Goal: Navigation & Orientation: Find specific page/section

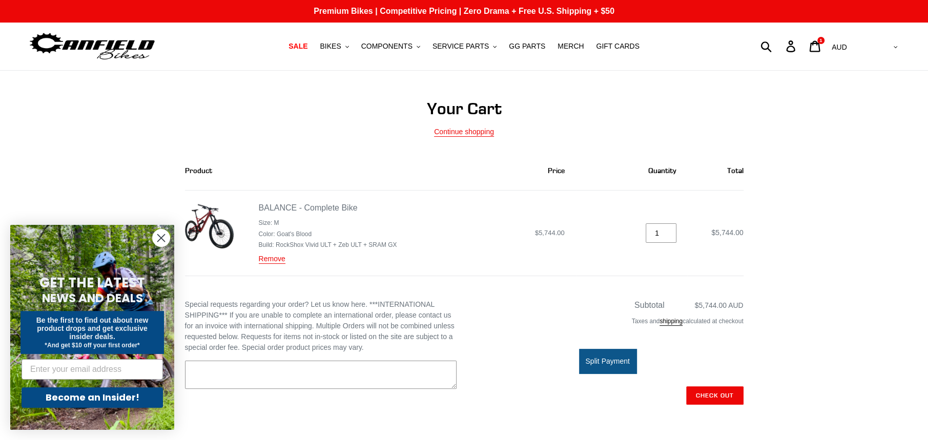
click at [209, 224] on img at bounding box center [209, 226] width 49 height 49
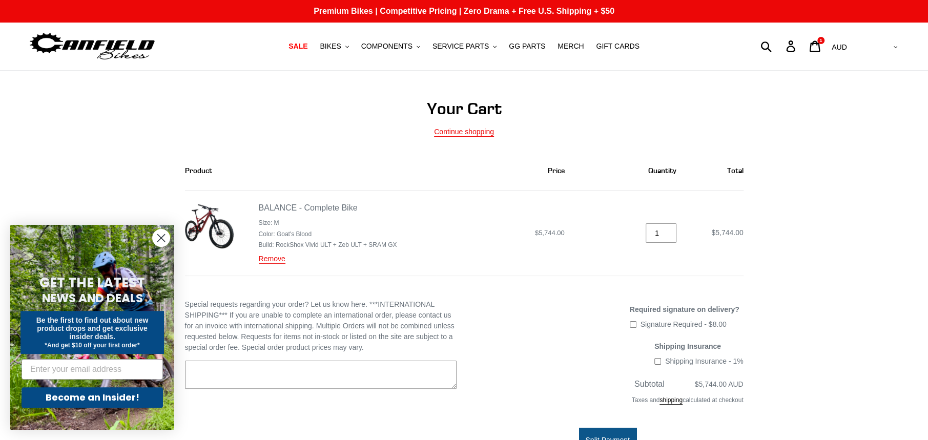
click at [154, 242] on circle "Close dialog" at bounding box center [161, 237] width 17 height 17
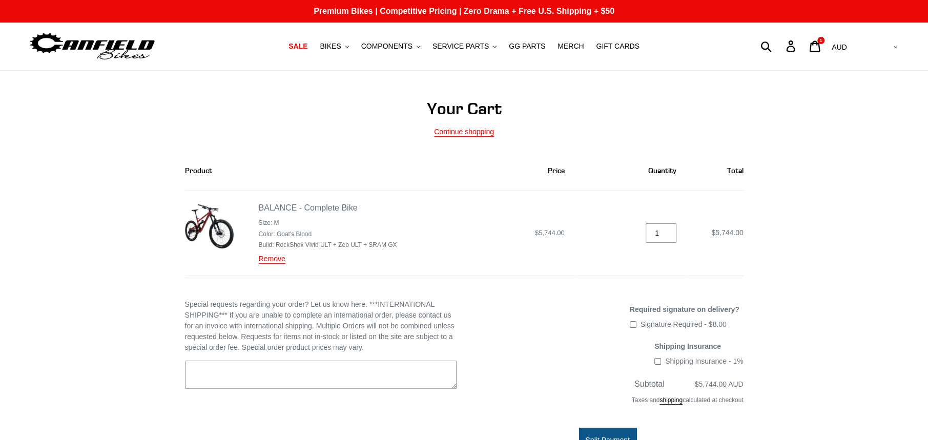
click at [226, 230] on img at bounding box center [209, 226] width 49 height 49
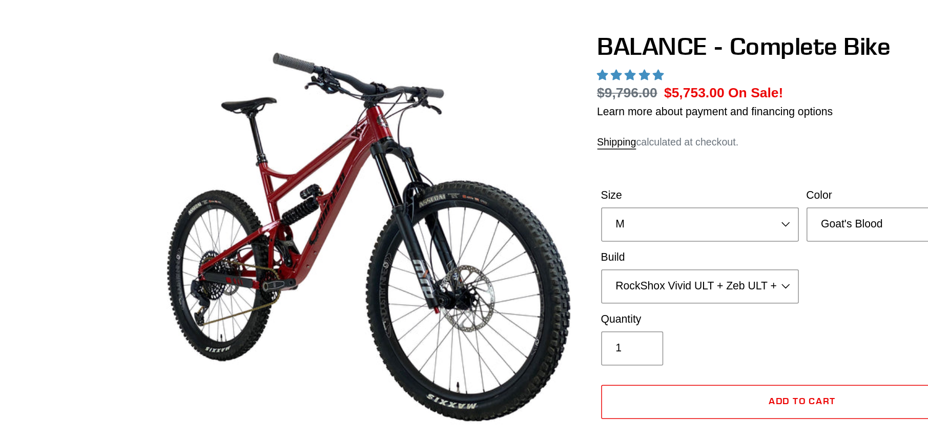
select select "highest-rating"
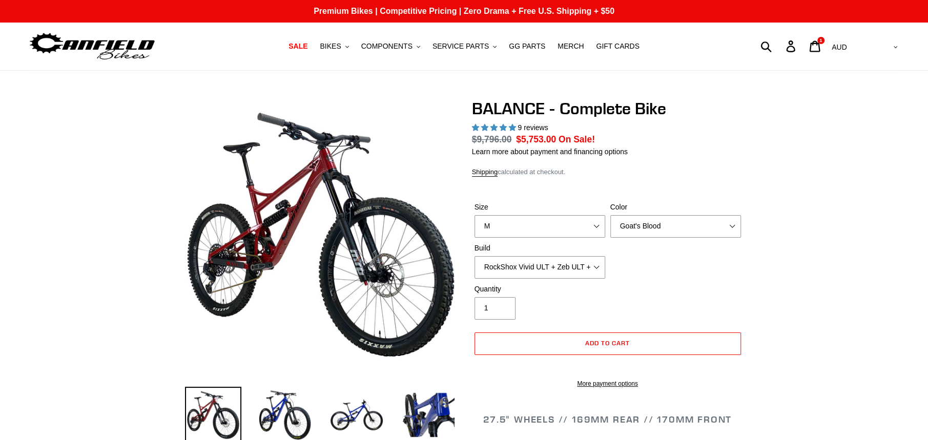
click at [251, 420] on li at bounding box center [277, 417] width 72 height 59
click at [267, 413] on img at bounding box center [285, 415] width 56 height 56
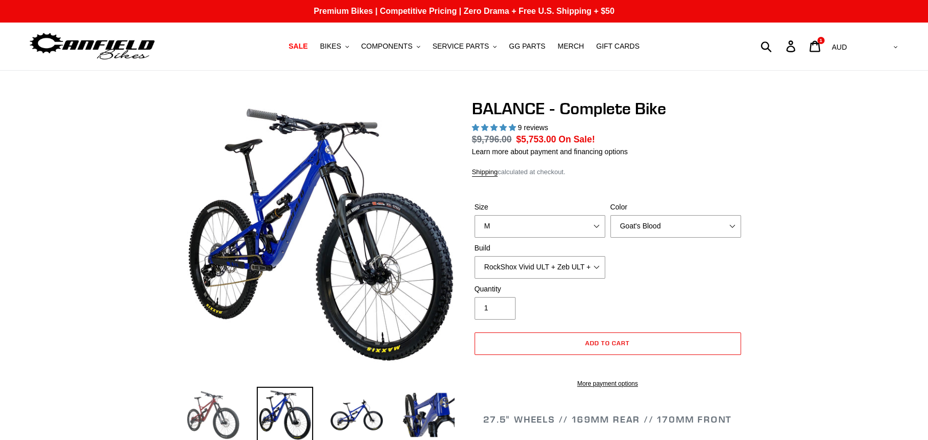
click at [198, 410] on img at bounding box center [213, 415] width 56 height 56
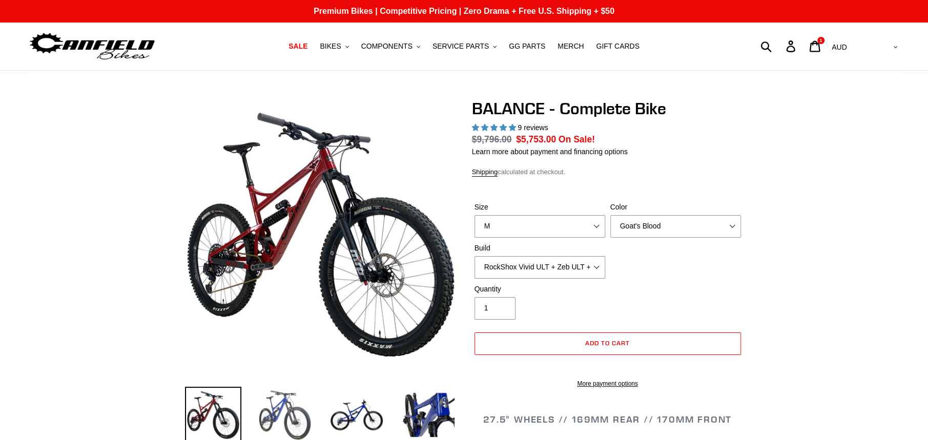
click at [276, 406] on img at bounding box center [285, 415] width 56 height 56
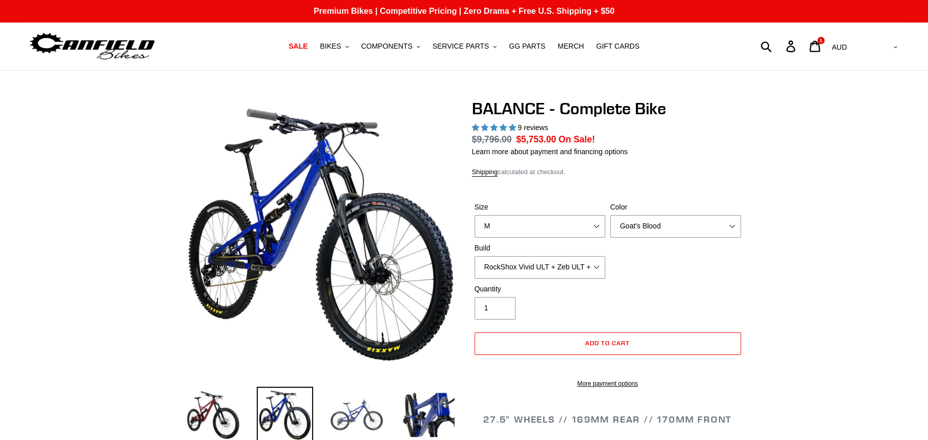
click at [336, 405] on img at bounding box center [356, 415] width 56 height 56
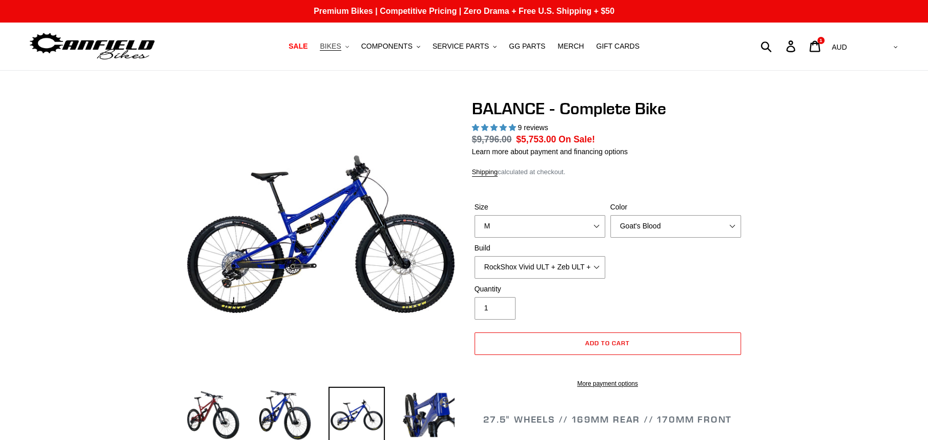
click at [352, 48] on button "BIKES .cls-1{fill:#231f20}" at bounding box center [333, 46] width 39 height 14
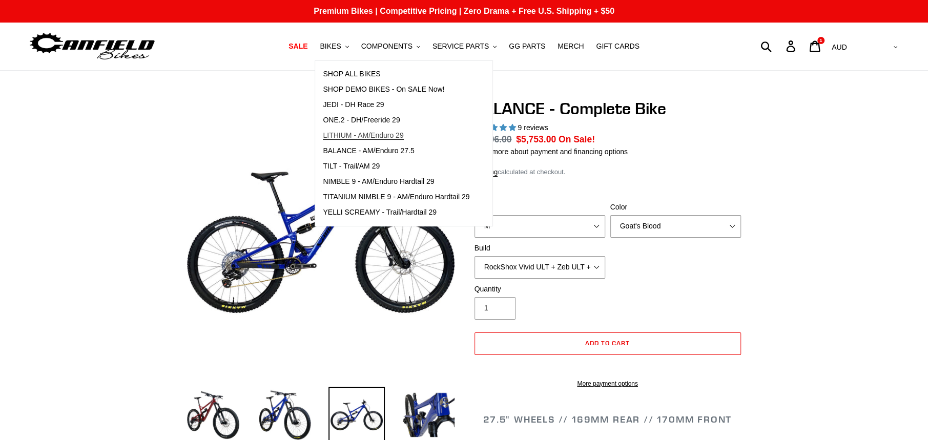
click at [392, 136] on span "LITHIUM - AM/Enduro 29" at bounding box center [363, 135] width 80 height 9
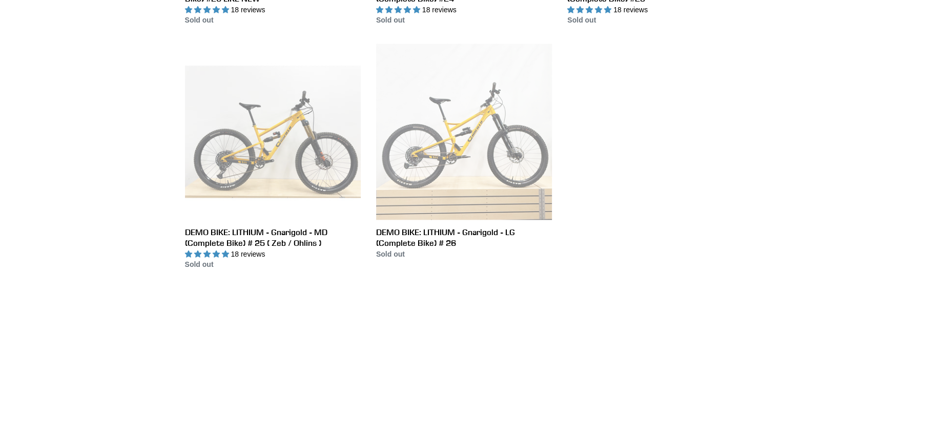
scroll to position [735, 0]
